Goal: Information Seeking & Learning: Check status

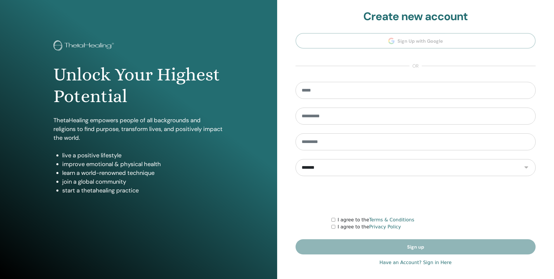
type input "**********"
click at [408, 260] on link "Have an Account? Sign in Here" at bounding box center [415, 262] width 72 height 7
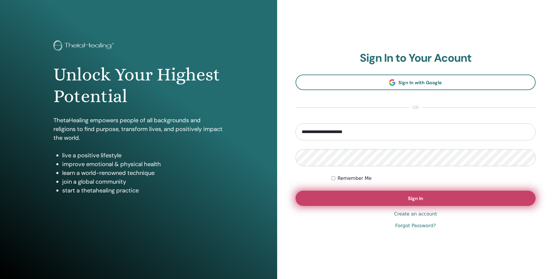
click at [390, 205] on button "Sign In" at bounding box center [415, 197] width 240 height 15
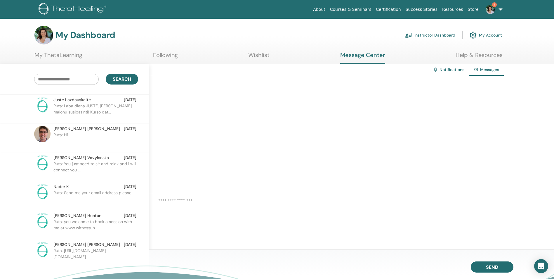
click at [87, 109] on p "Ruta: Laba diena JUSTE, Labai malonu susipazinti! Kurso dat..." at bounding box center [95, 112] width 85 height 18
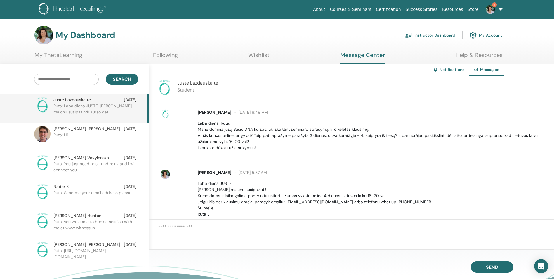
scroll to position [14, 0]
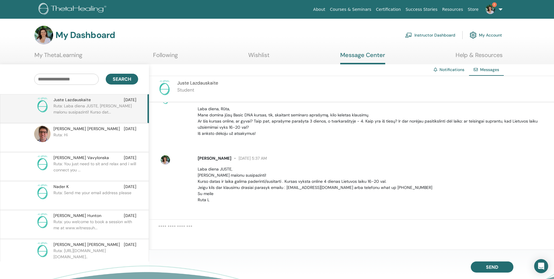
click at [495, 9] on span "1" at bounding box center [490, 9] width 14 height 5
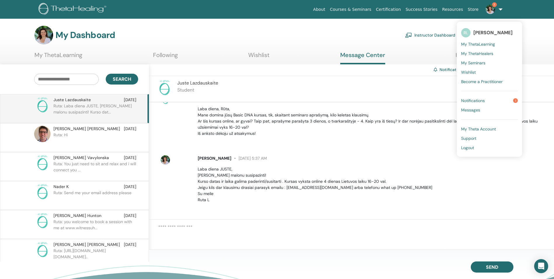
click at [484, 102] on span "Notifications" at bounding box center [473, 100] width 24 height 5
